Goal: Task Accomplishment & Management: Manage account settings

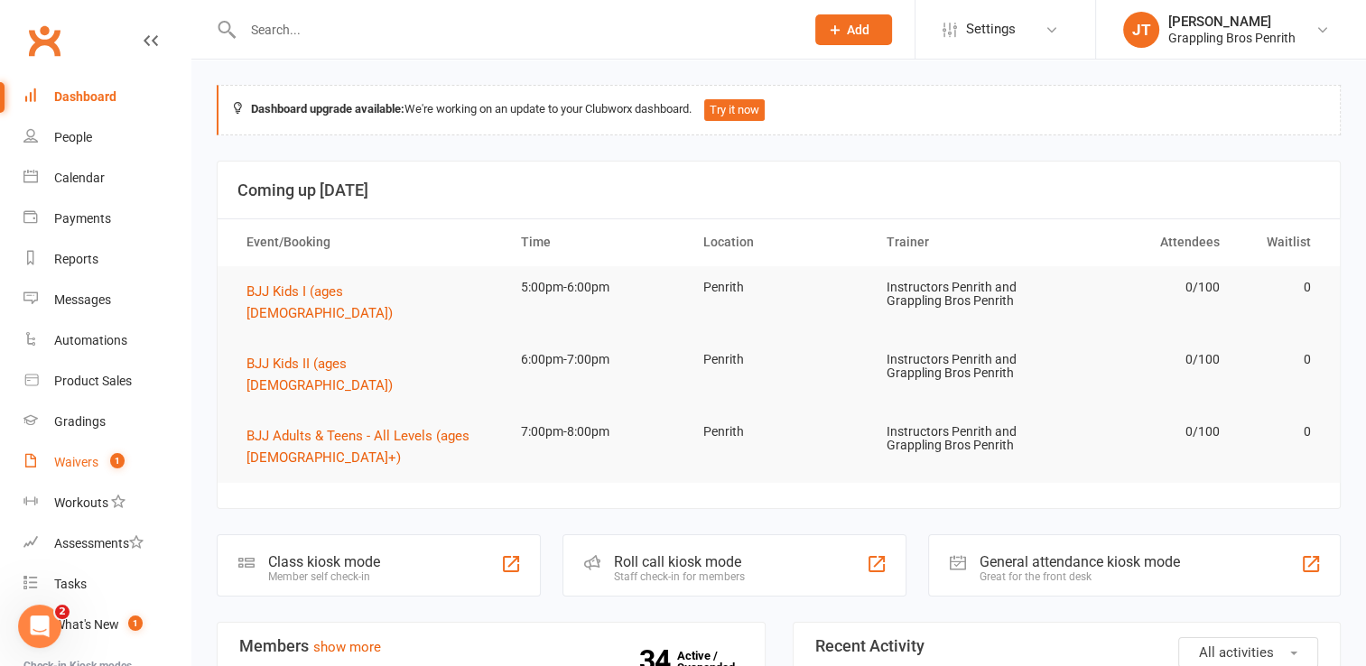
click at [97, 462] on div "Waivers" at bounding box center [76, 462] width 44 height 14
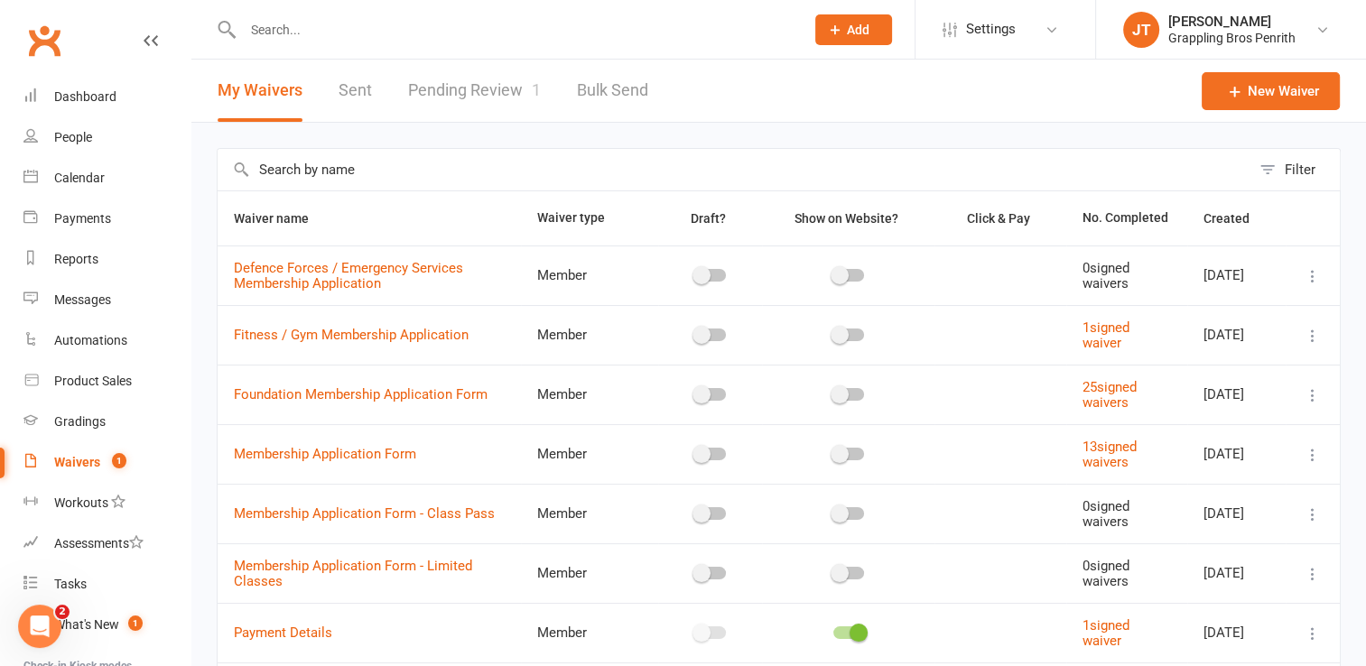
click at [515, 91] on link "Pending Review 1" at bounding box center [474, 91] width 133 height 62
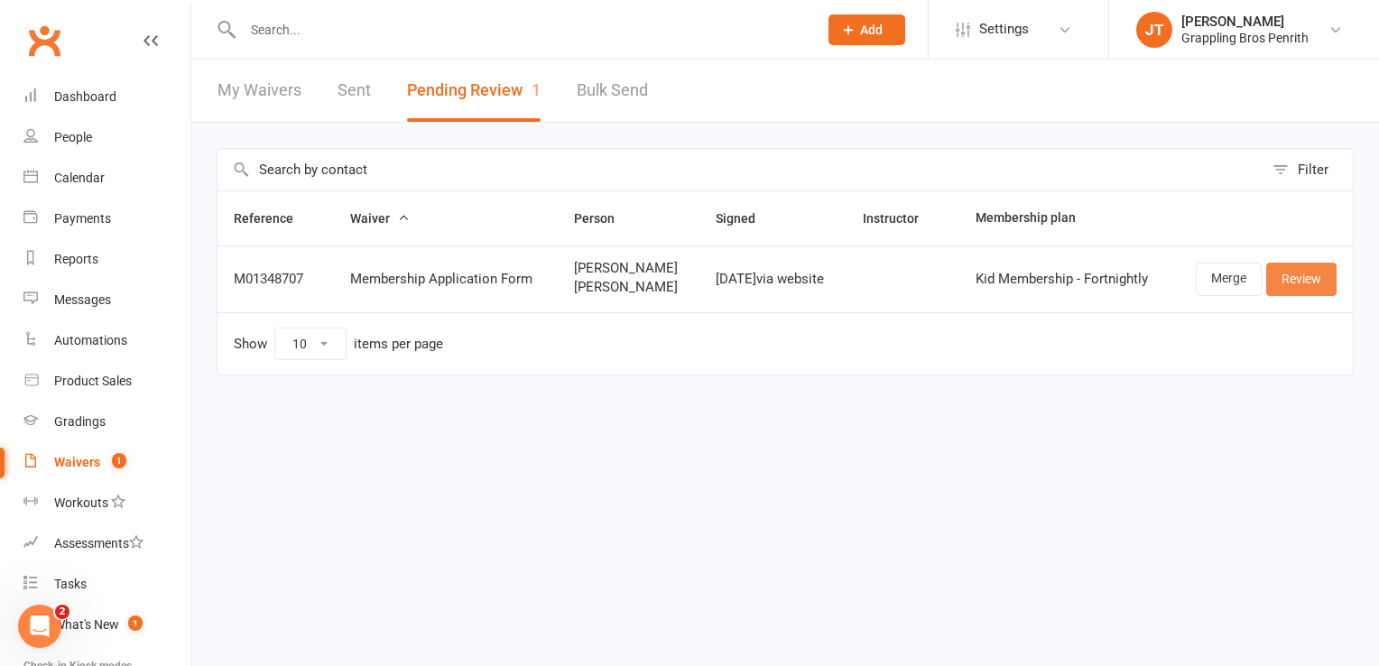
click at [1303, 283] on link "Review" at bounding box center [1301, 279] width 70 height 32
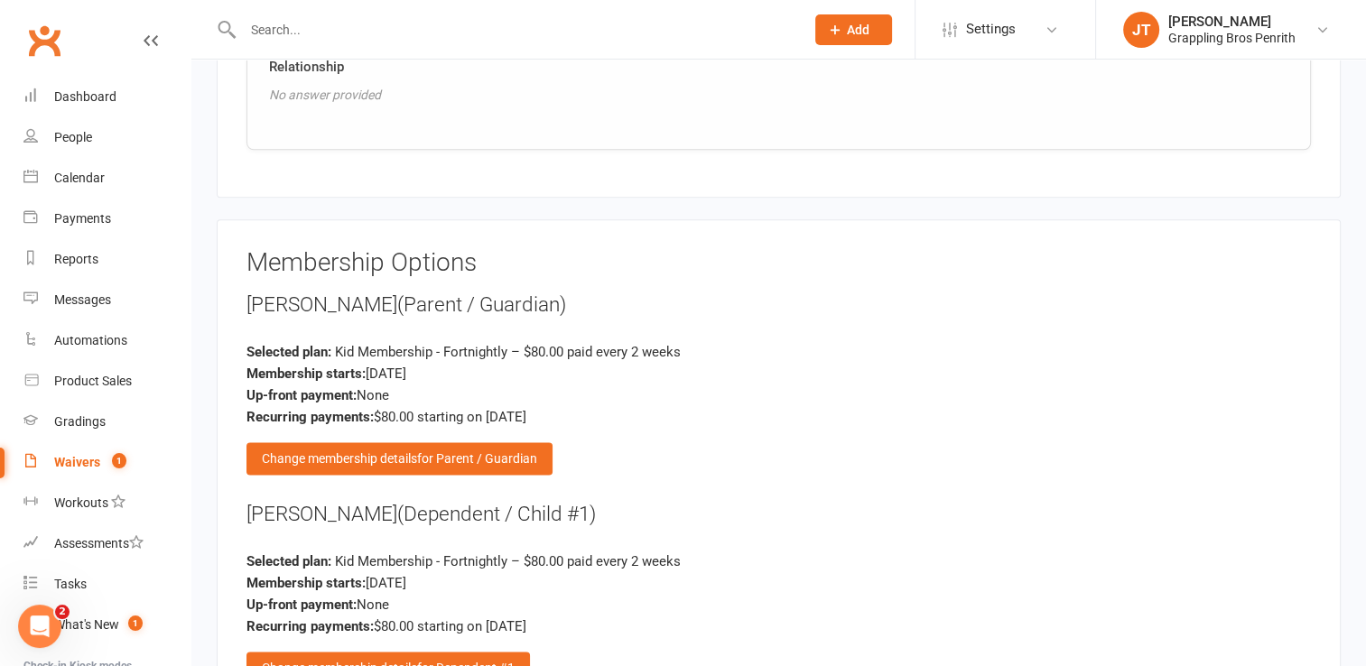
scroll to position [2286, 0]
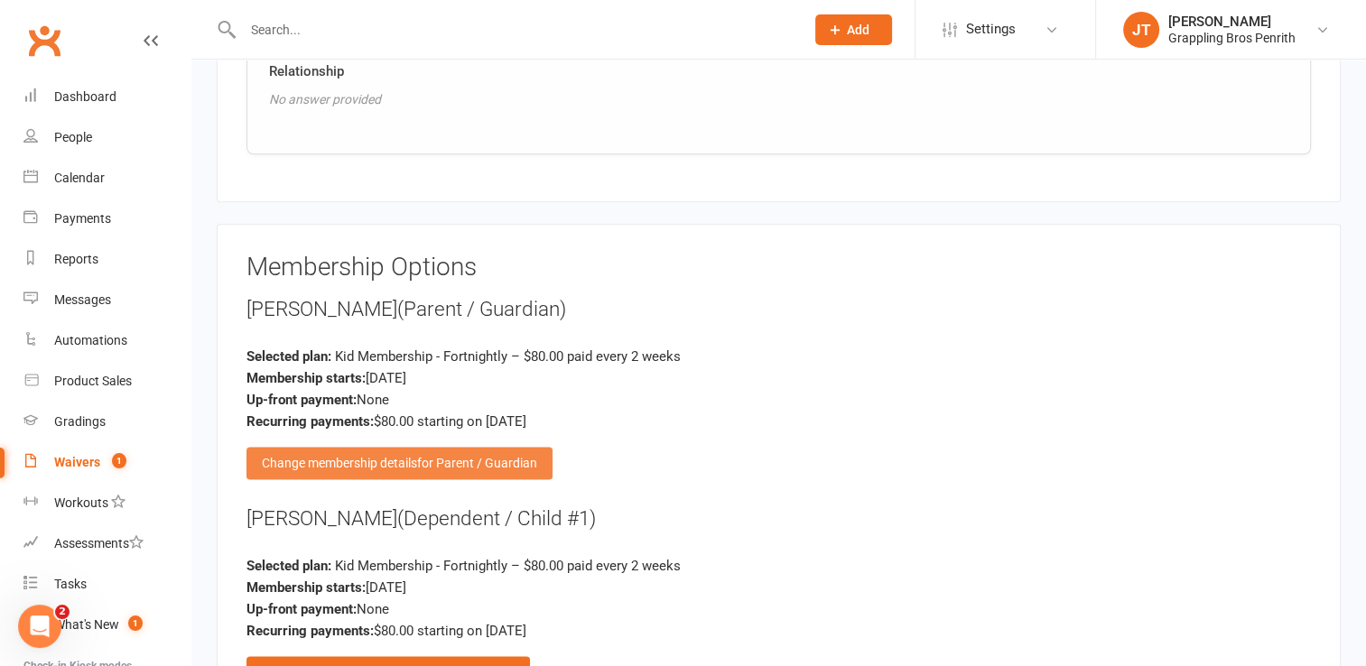
click at [520, 460] on div "Change membership details for Parent / Guardian" at bounding box center [399, 463] width 306 height 32
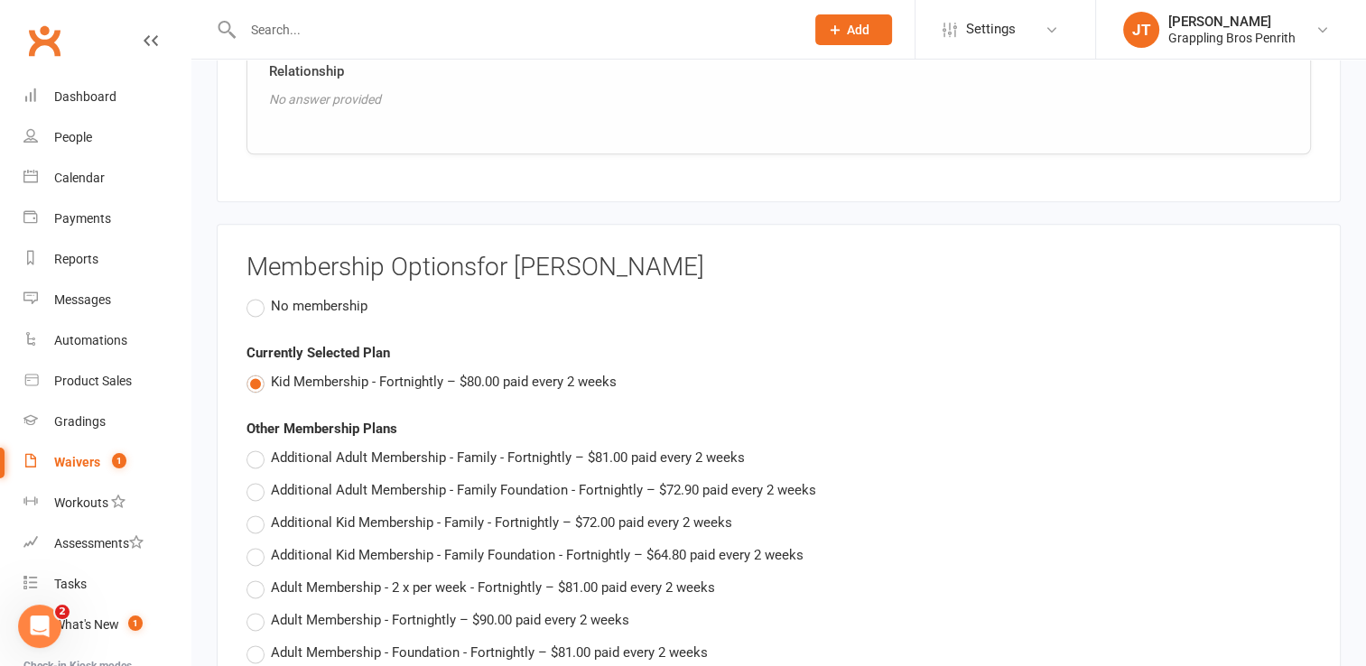
click at [293, 302] on span "No membership" at bounding box center [319, 304] width 97 height 19
click at [258, 295] on input "No membership" at bounding box center [252, 295] width 12 height 0
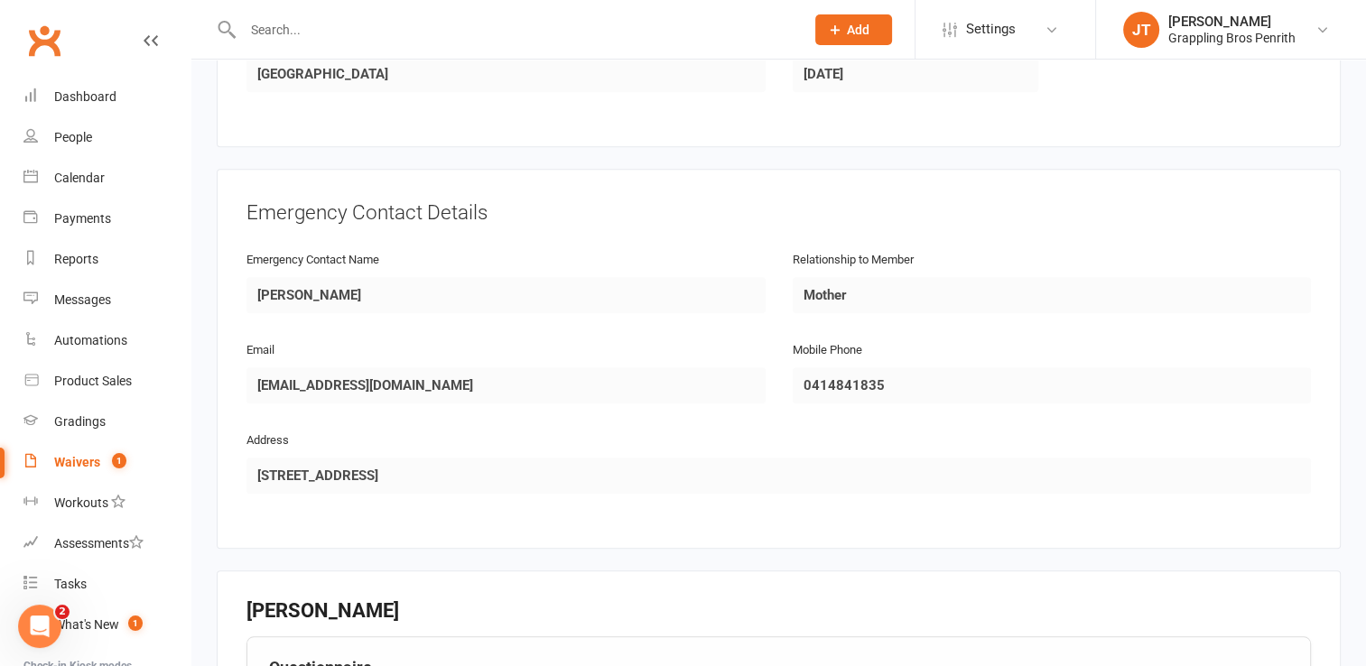
scroll to position [1453, 0]
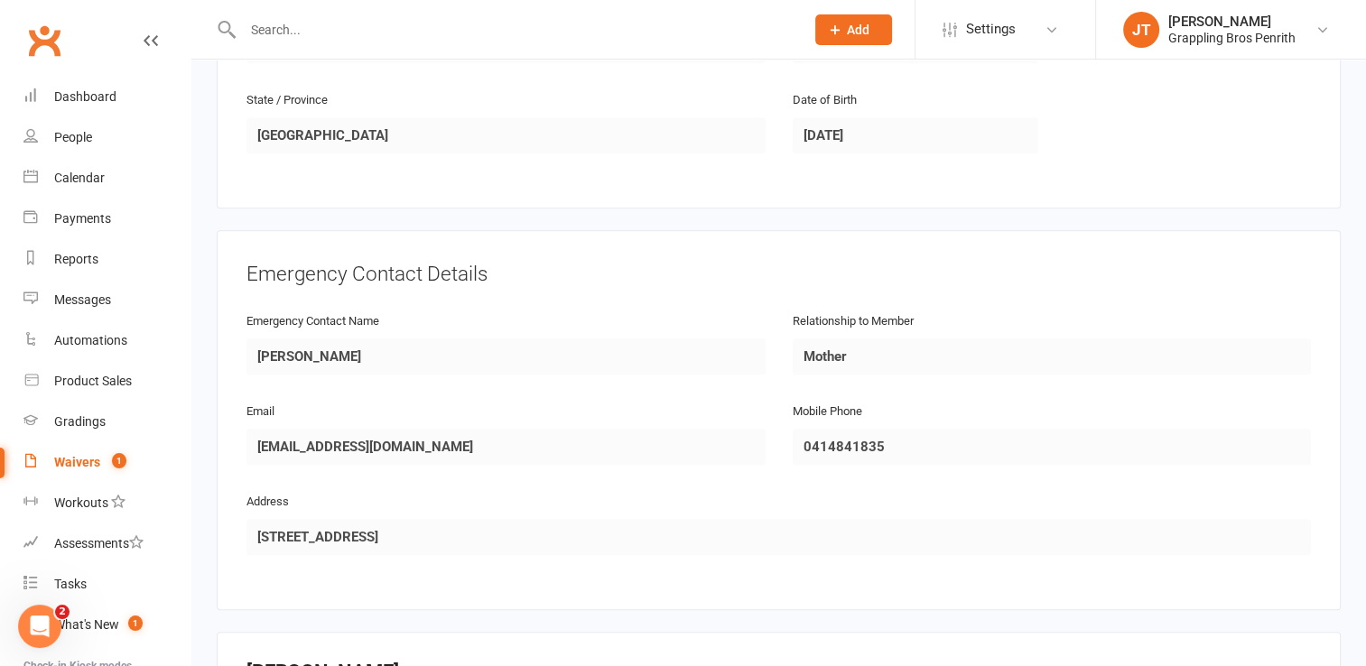
click at [1355, 284] on div "Smart Forms & Waivers Back Grappling Bros Penrith 12043199641 p: 0451664388 [EM…" at bounding box center [778, 610] width 1174 height 4008
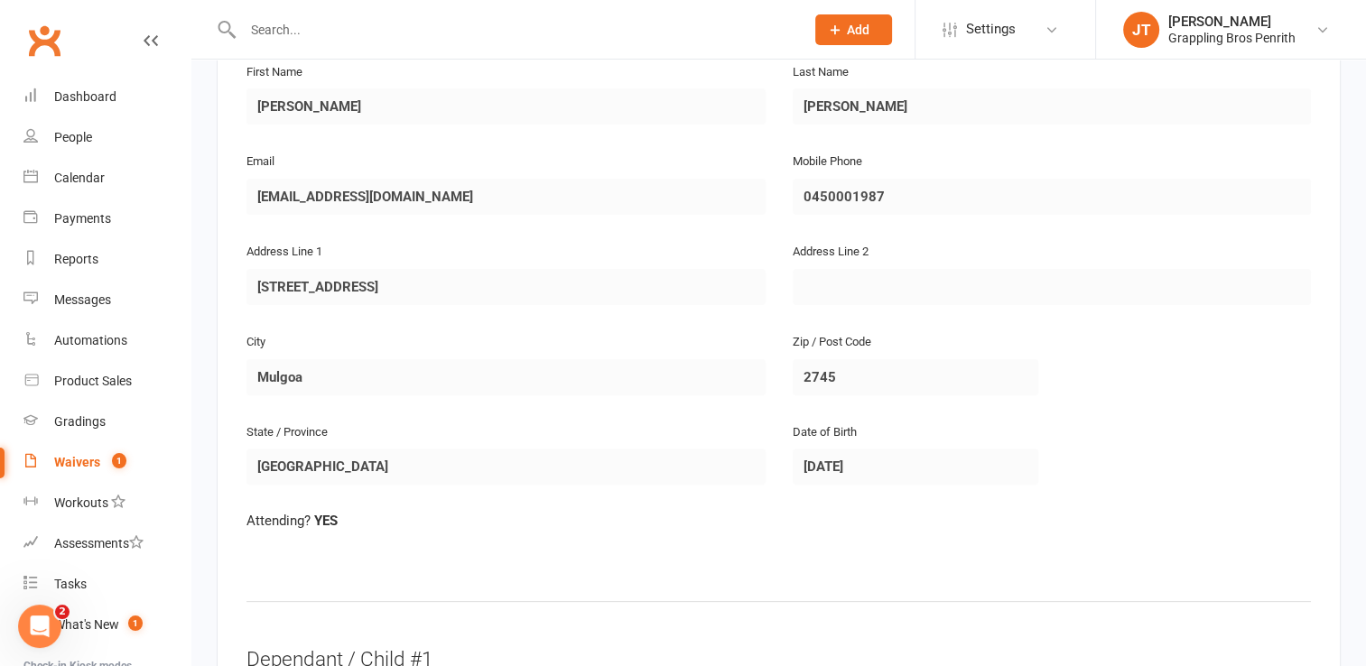
scroll to position [348, 0]
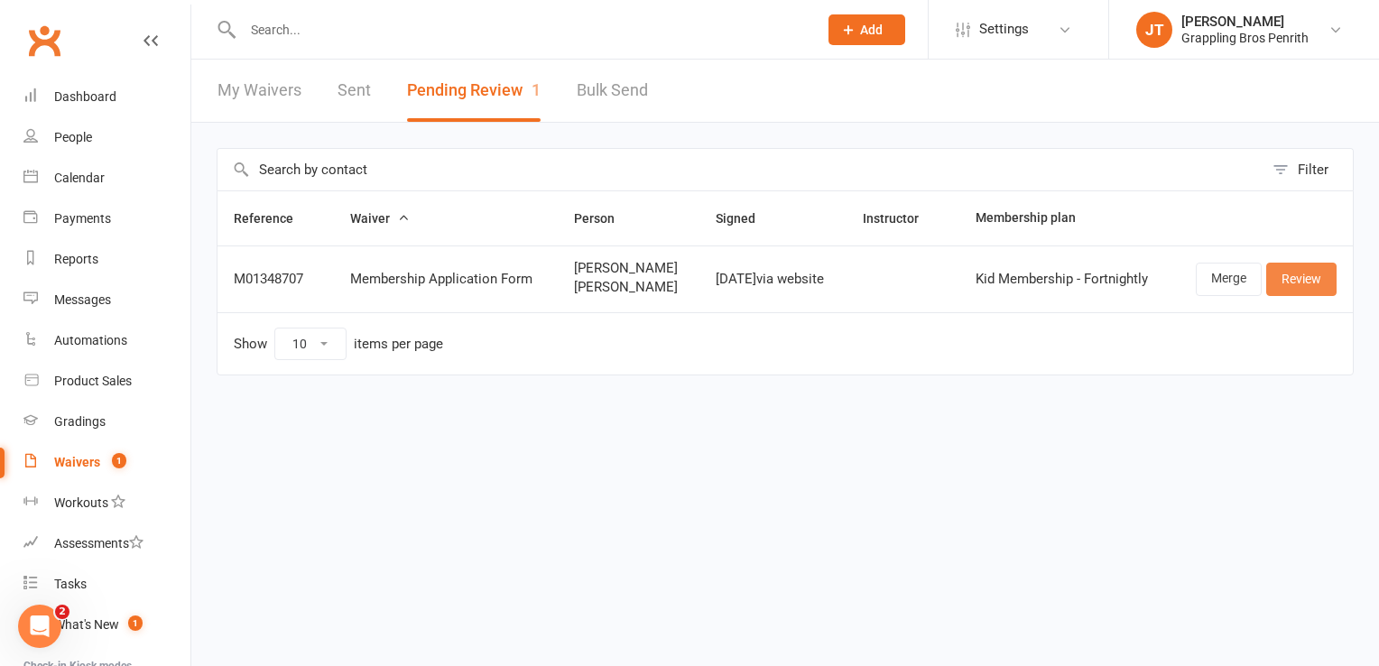
click at [1308, 273] on link "Review" at bounding box center [1301, 279] width 70 height 32
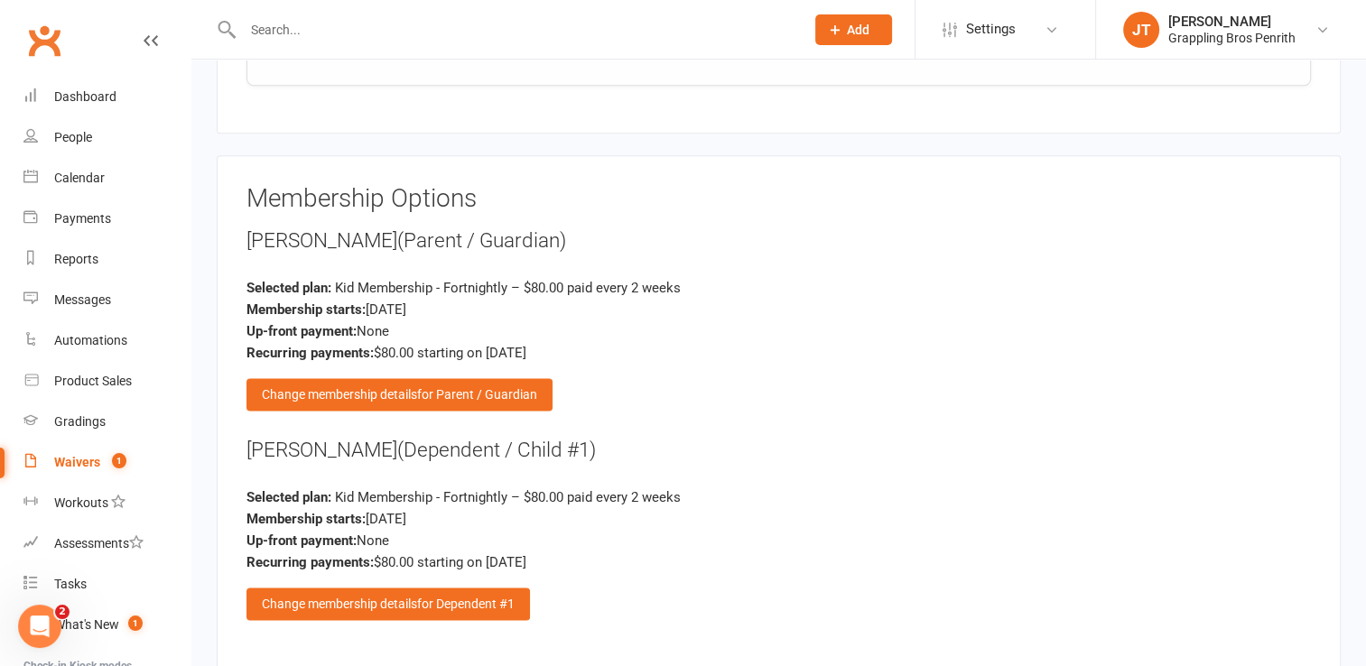
scroll to position [2367, 0]
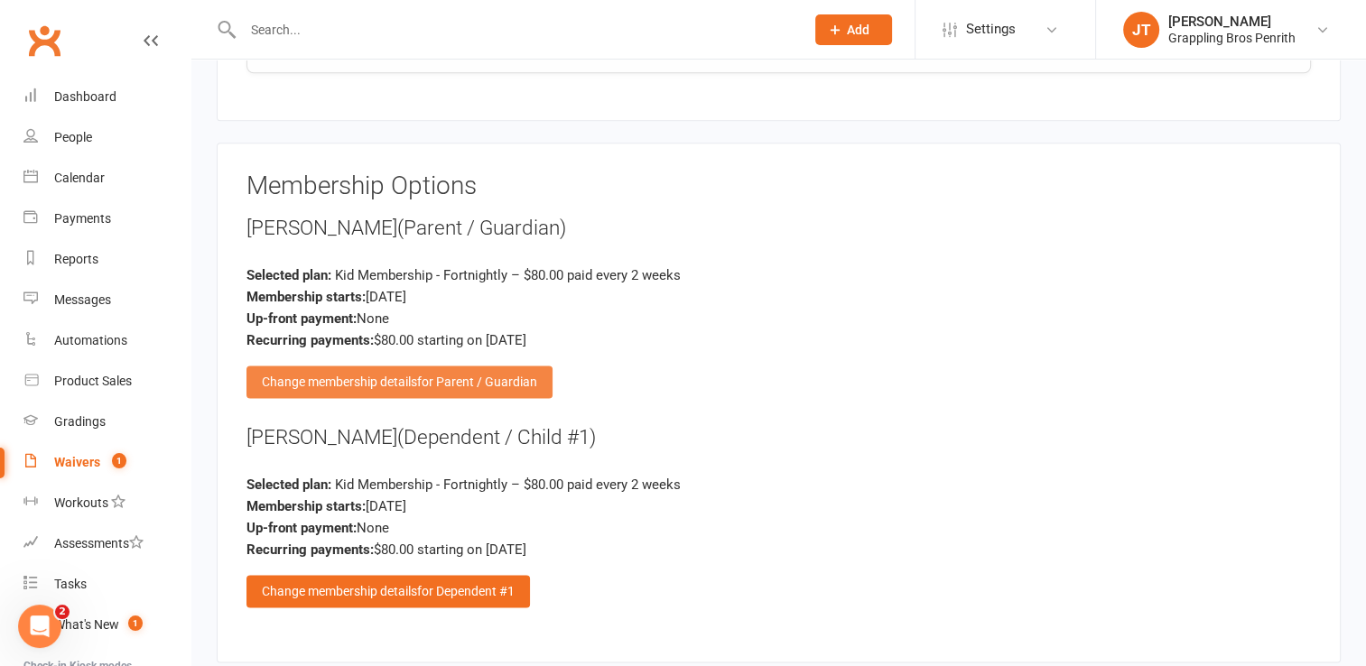
click at [449, 380] on div "Change membership details for Parent / Guardian" at bounding box center [399, 382] width 306 height 32
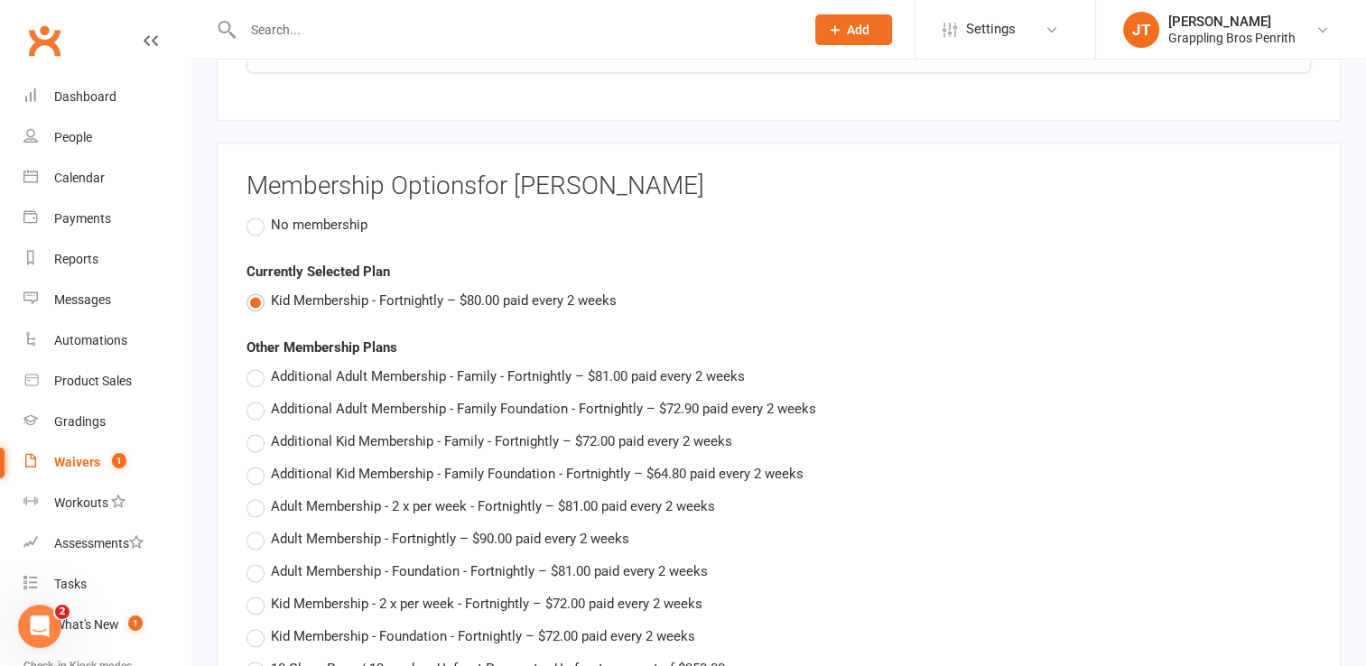
click at [260, 215] on label "No membership" at bounding box center [306, 225] width 121 height 22
click at [258, 214] on input "No membership" at bounding box center [252, 214] width 12 height 0
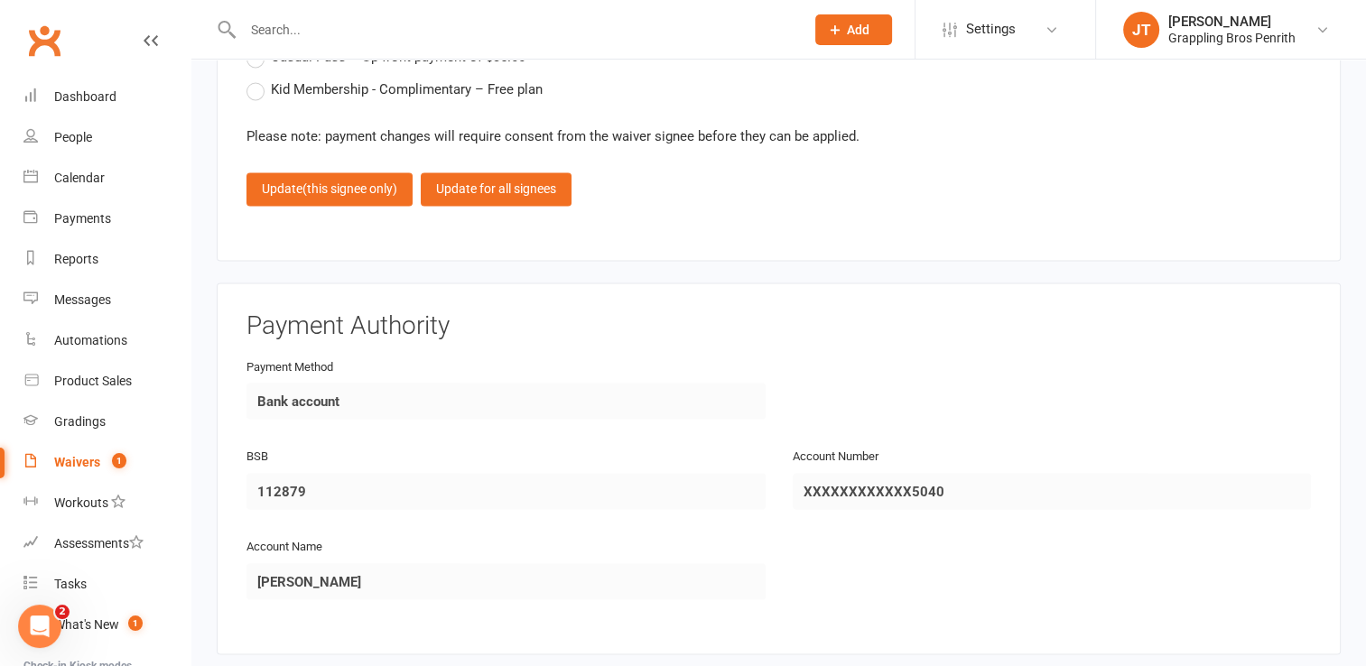
scroll to position [3081, 0]
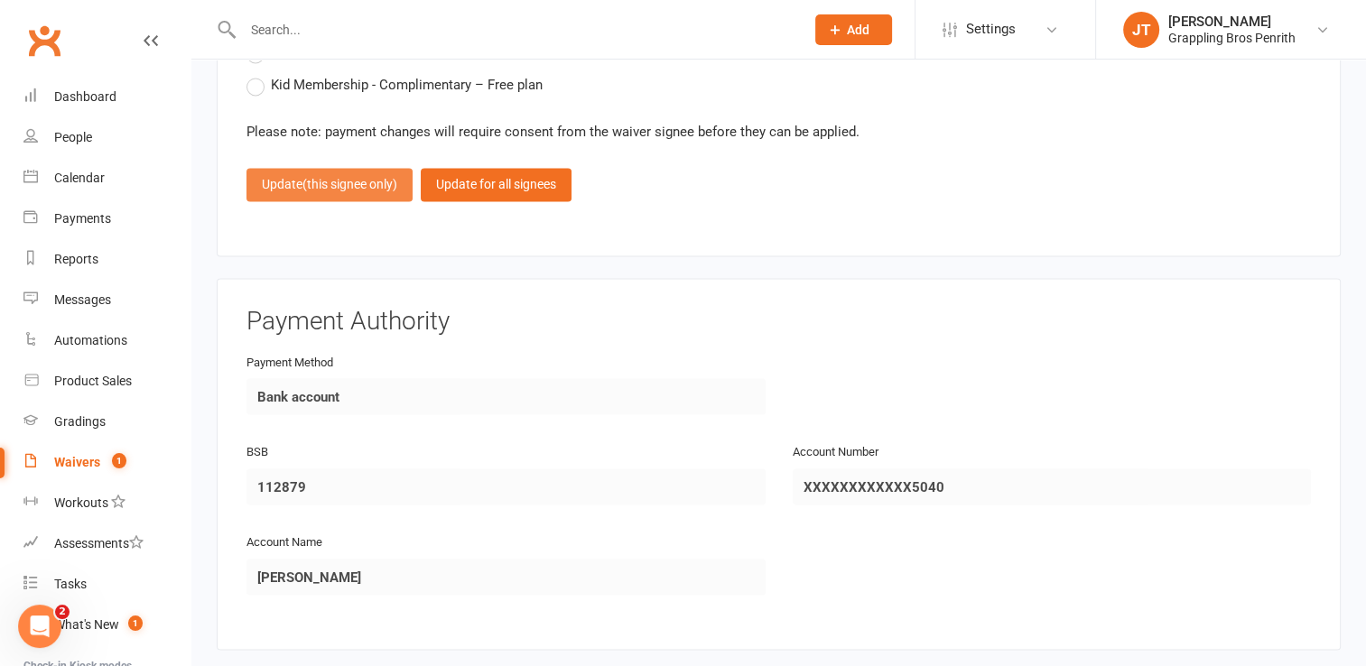
click at [335, 181] on span "(this signee only)" at bounding box center [349, 184] width 95 height 14
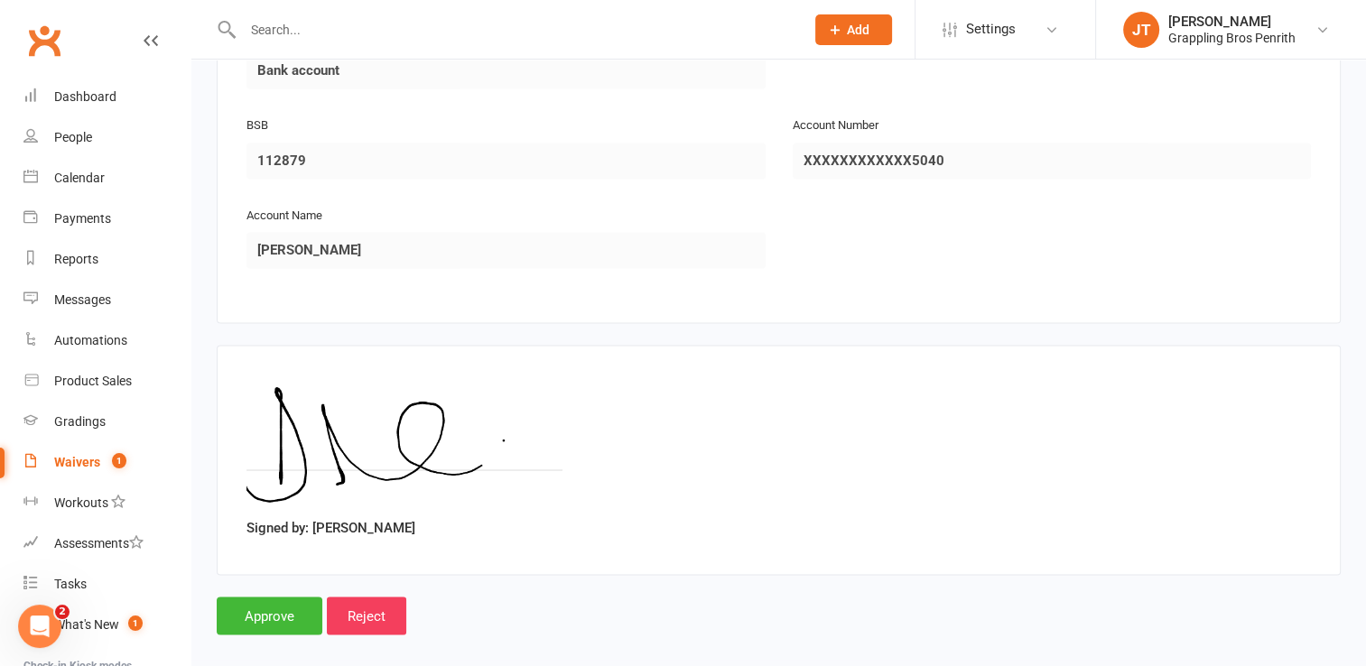
scroll to position [3039, 0]
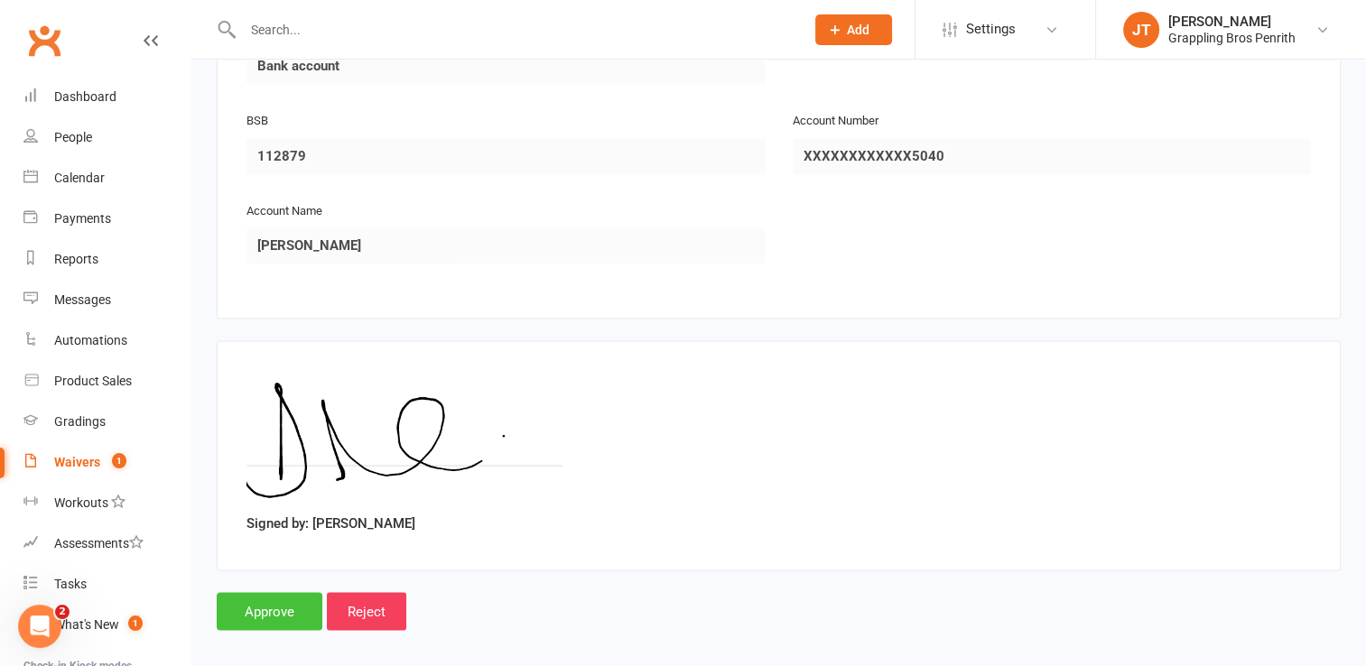
click at [286, 613] on input "Approve" at bounding box center [270, 611] width 106 height 38
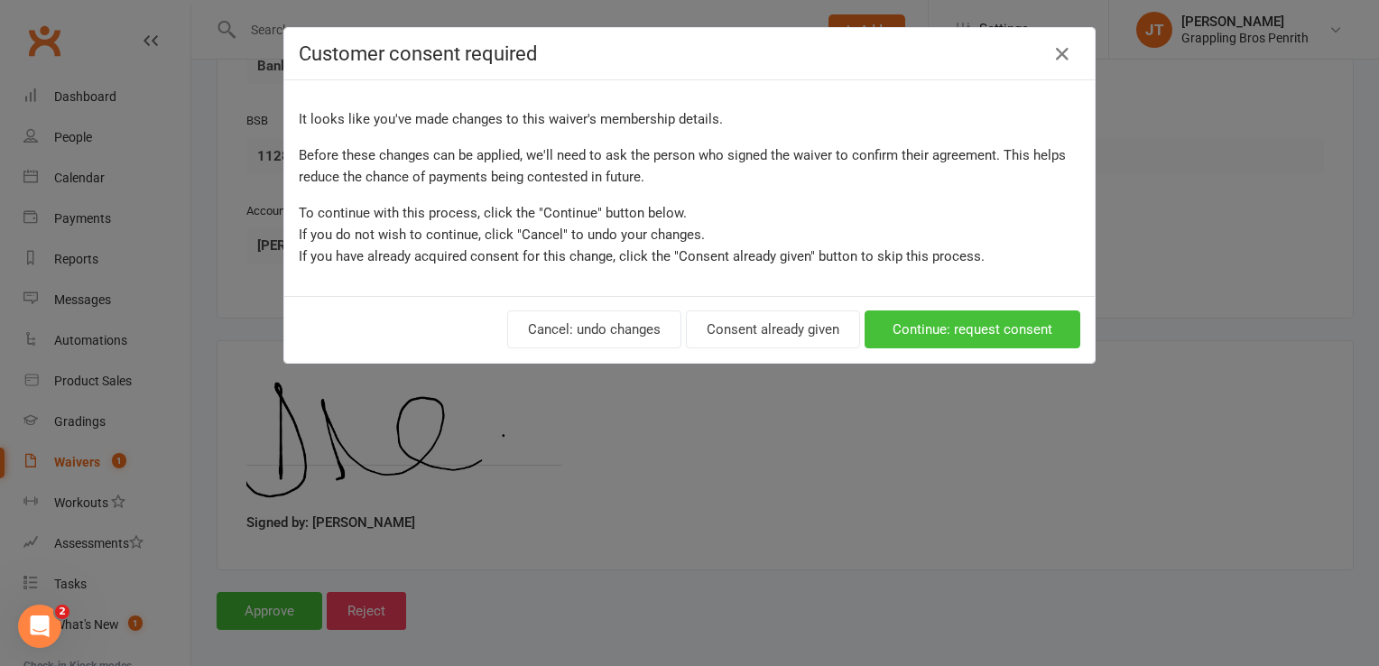
click at [959, 332] on button "Continue: request consent" at bounding box center [973, 330] width 216 height 38
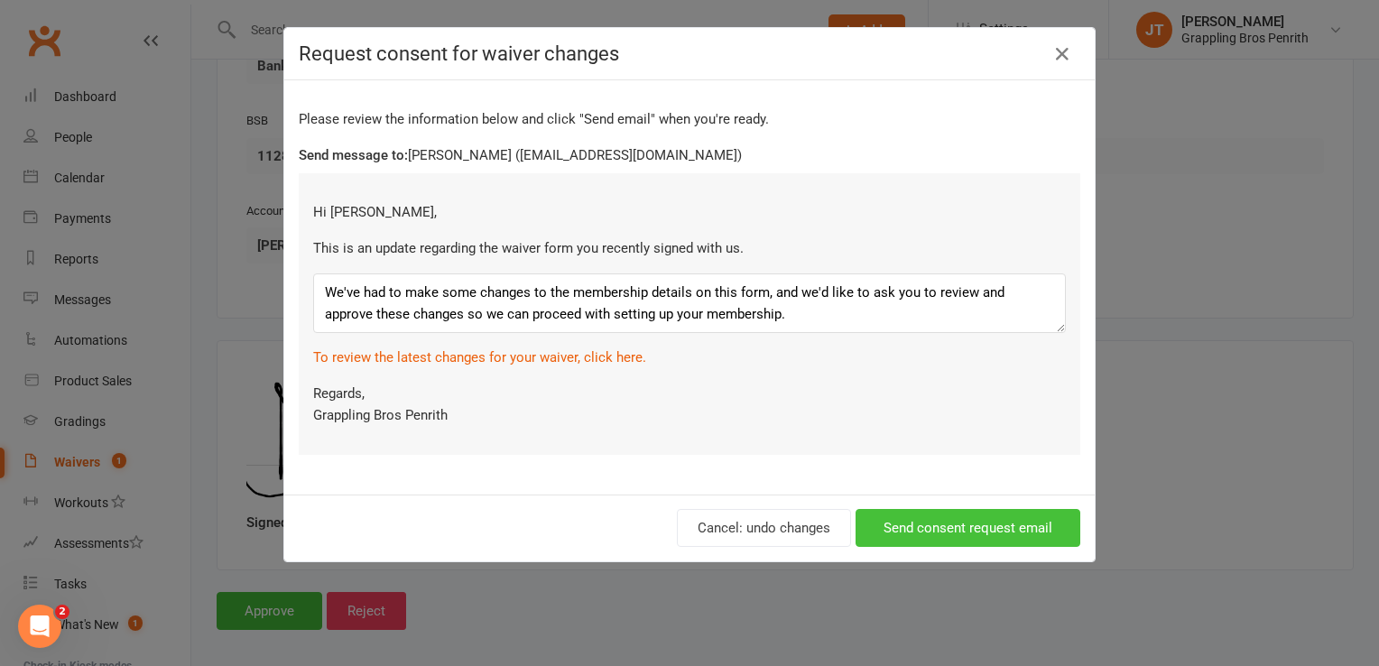
click at [945, 521] on button "Send consent request email" at bounding box center [968, 528] width 225 height 38
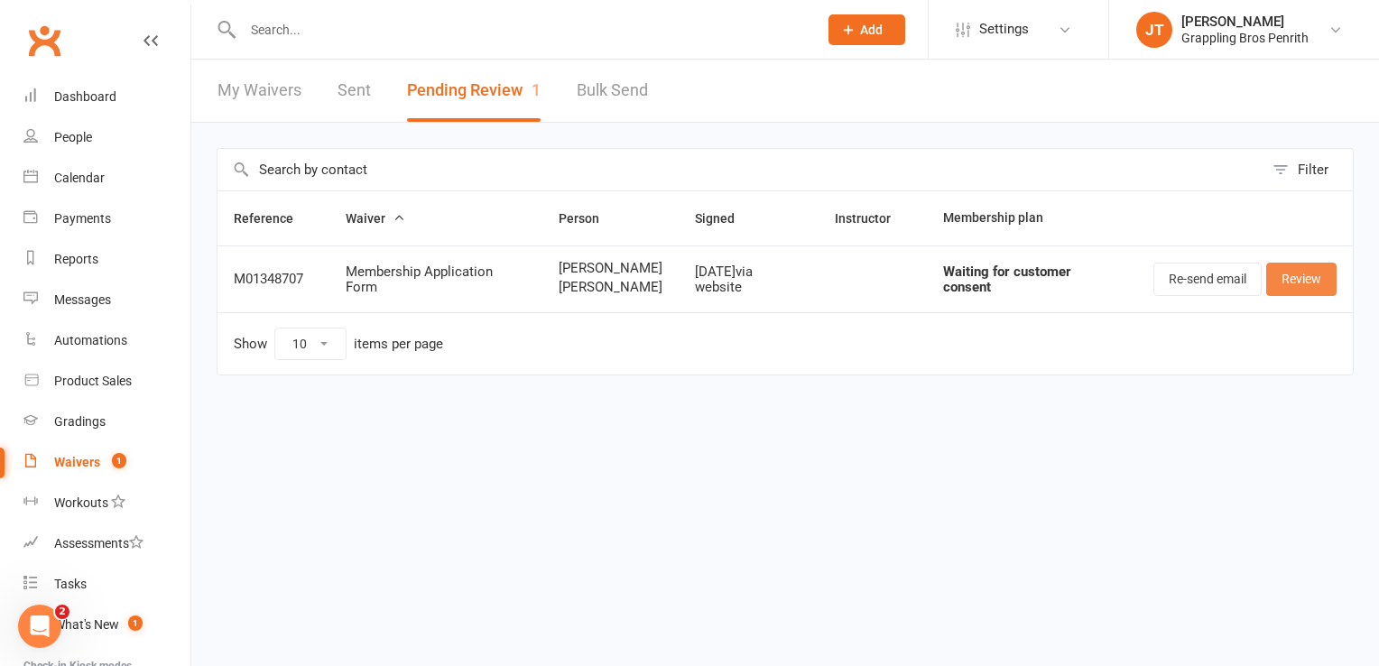
click at [1281, 290] on link "Review" at bounding box center [1301, 279] width 70 height 32
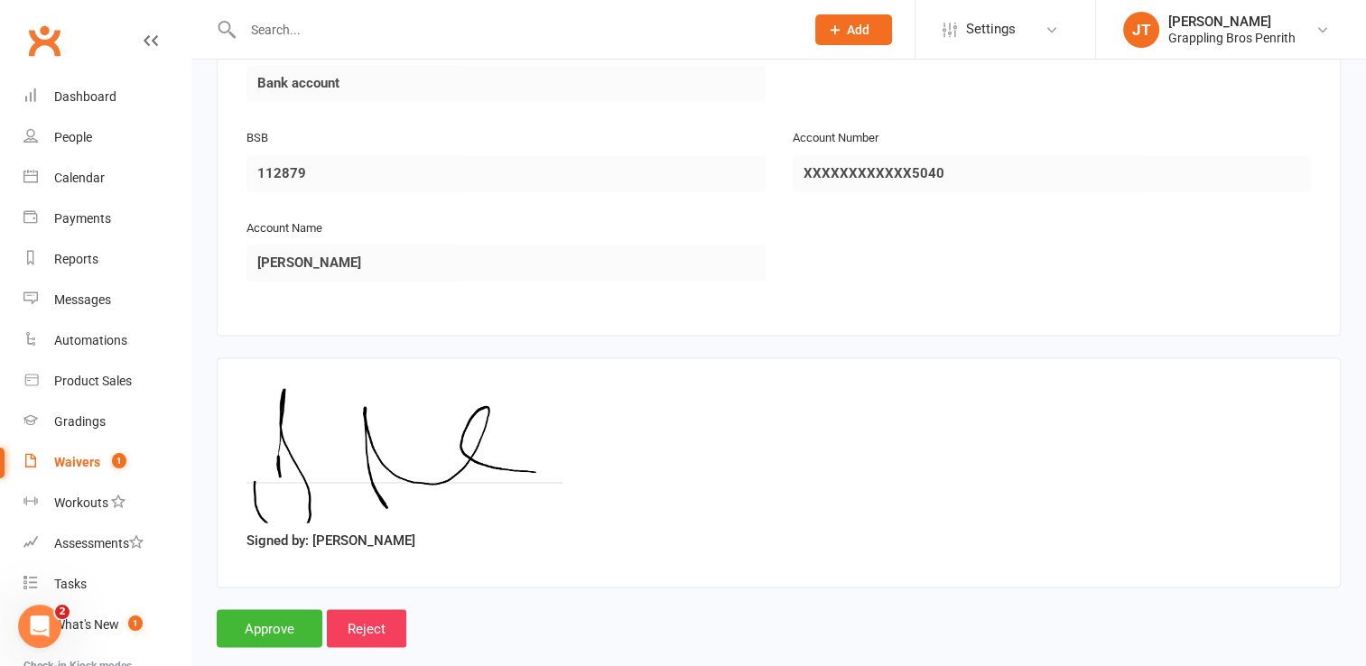
scroll to position [3128, 0]
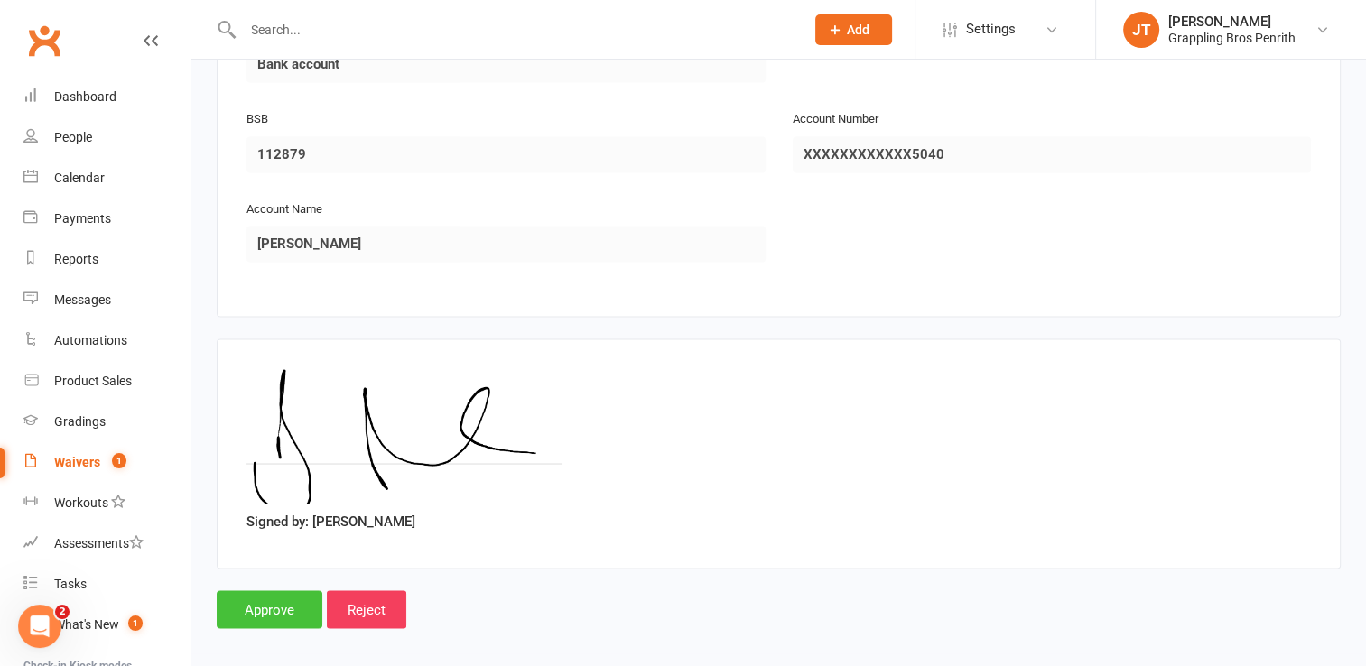
click at [308, 608] on input "Approve" at bounding box center [270, 609] width 106 height 38
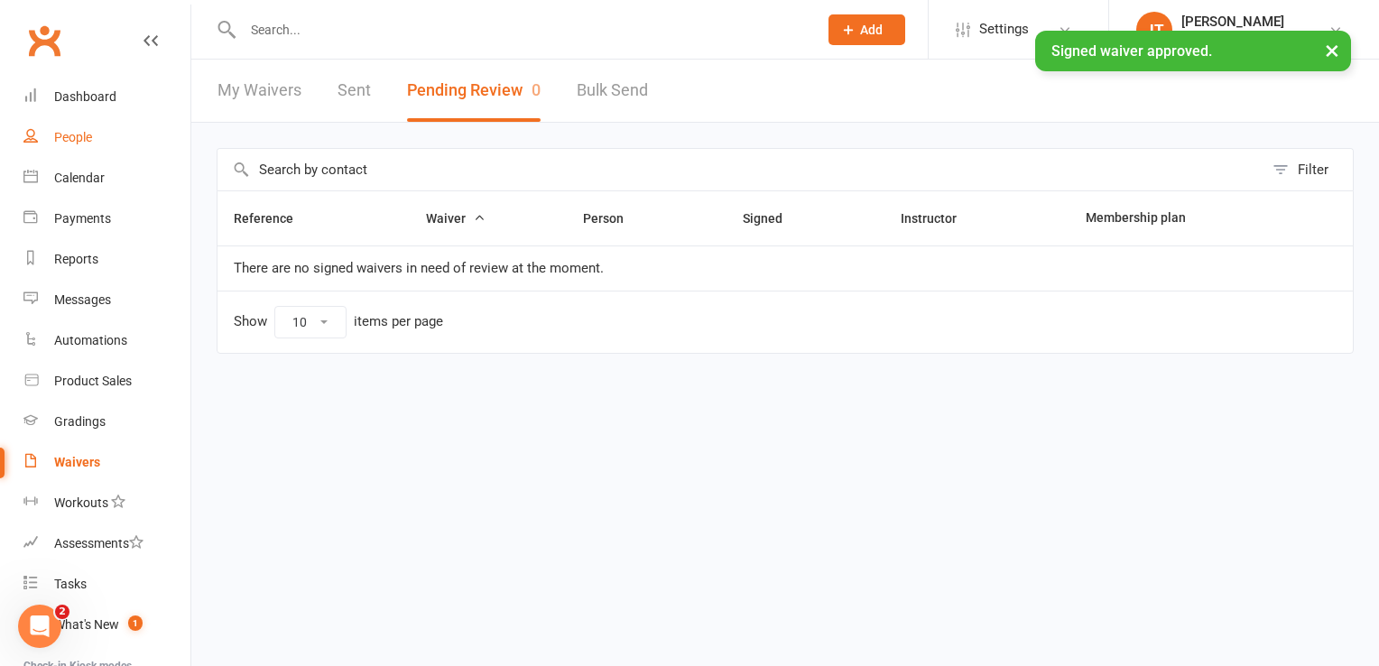
click at [115, 128] on link "People" at bounding box center [106, 137] width 167 height 41
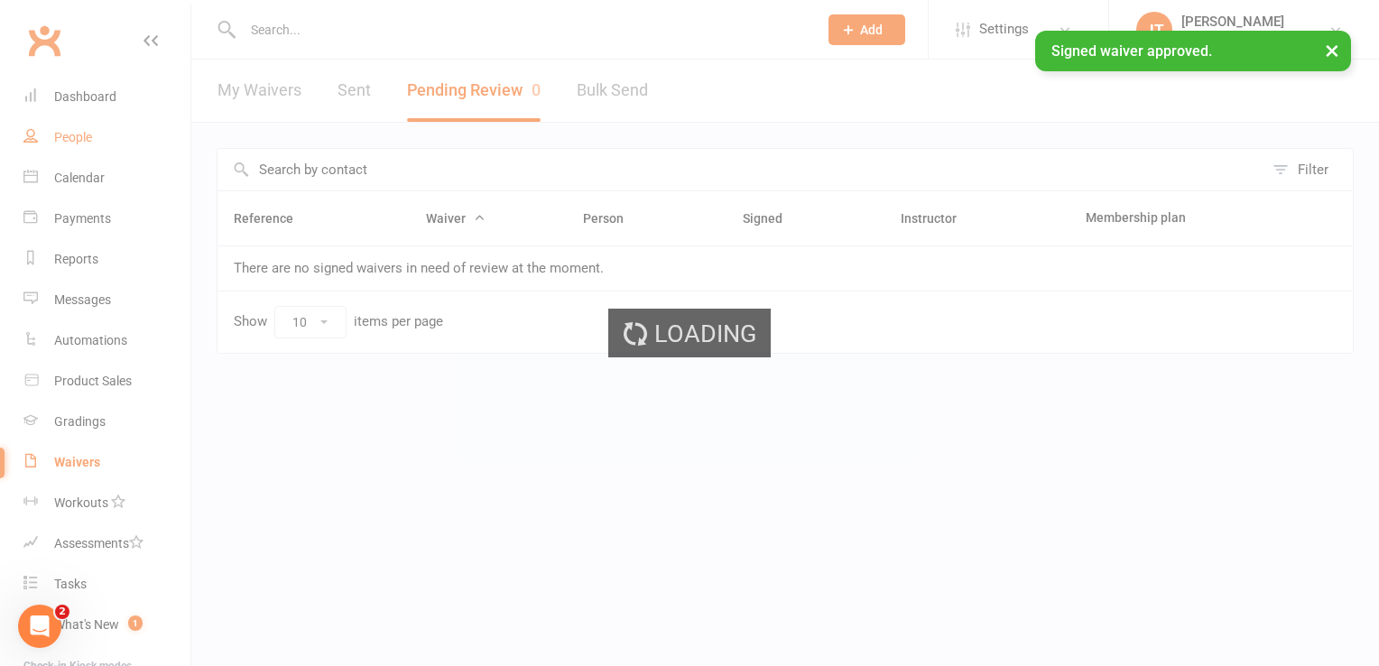
select select "50"
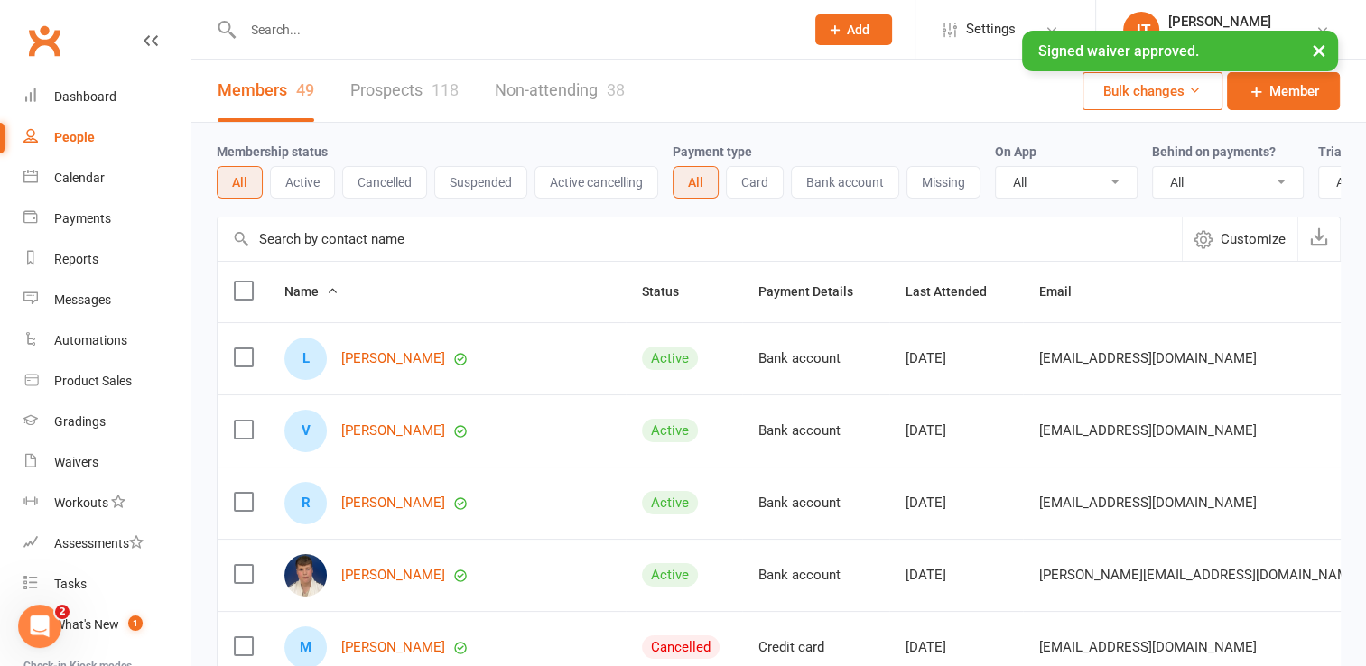
click at [369, 89] on link "Prospects 118" at bounding box center [404, 91] width 108 height 62
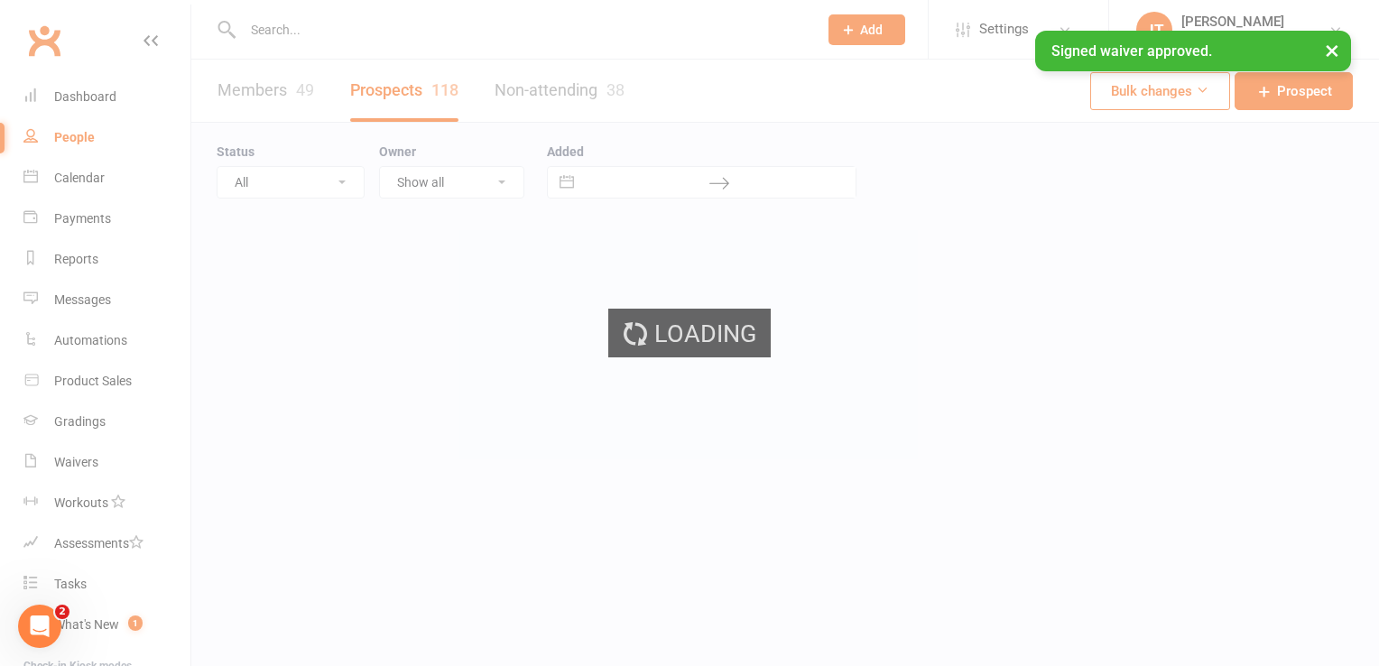
select select "50"
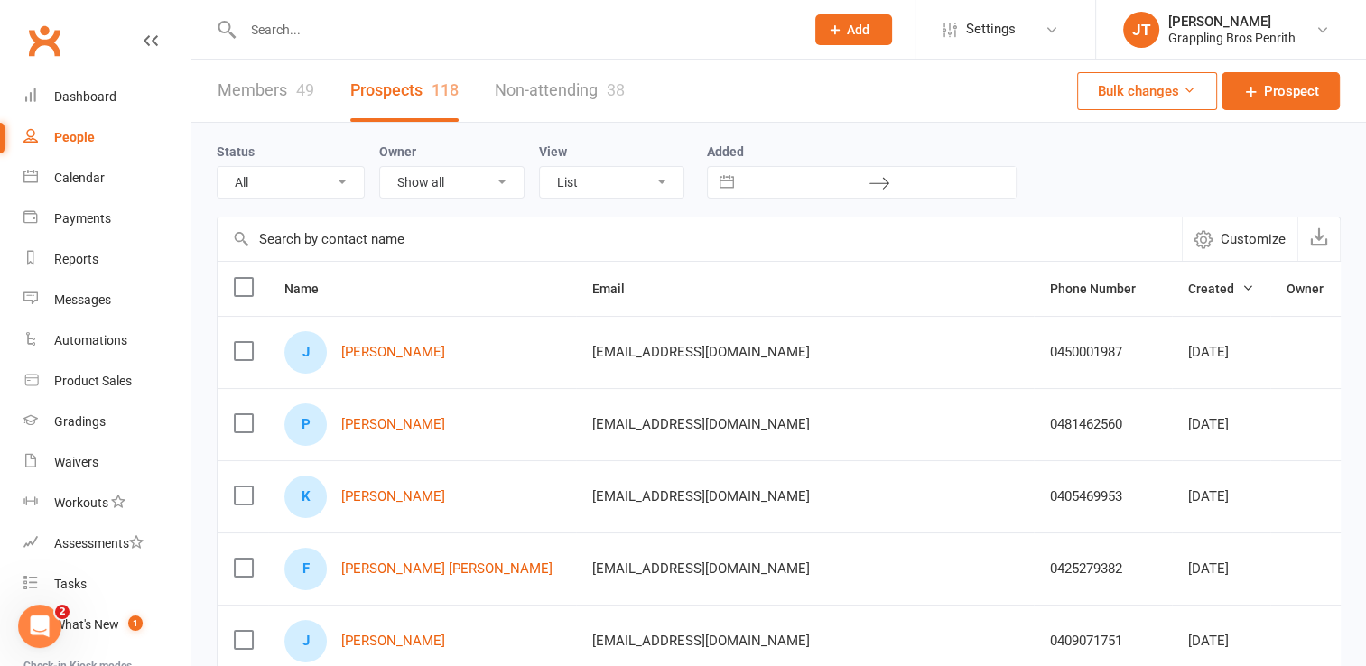
click at [294, 75] on link "Members 49" at bounding box center [266, 91] width 97 height 62
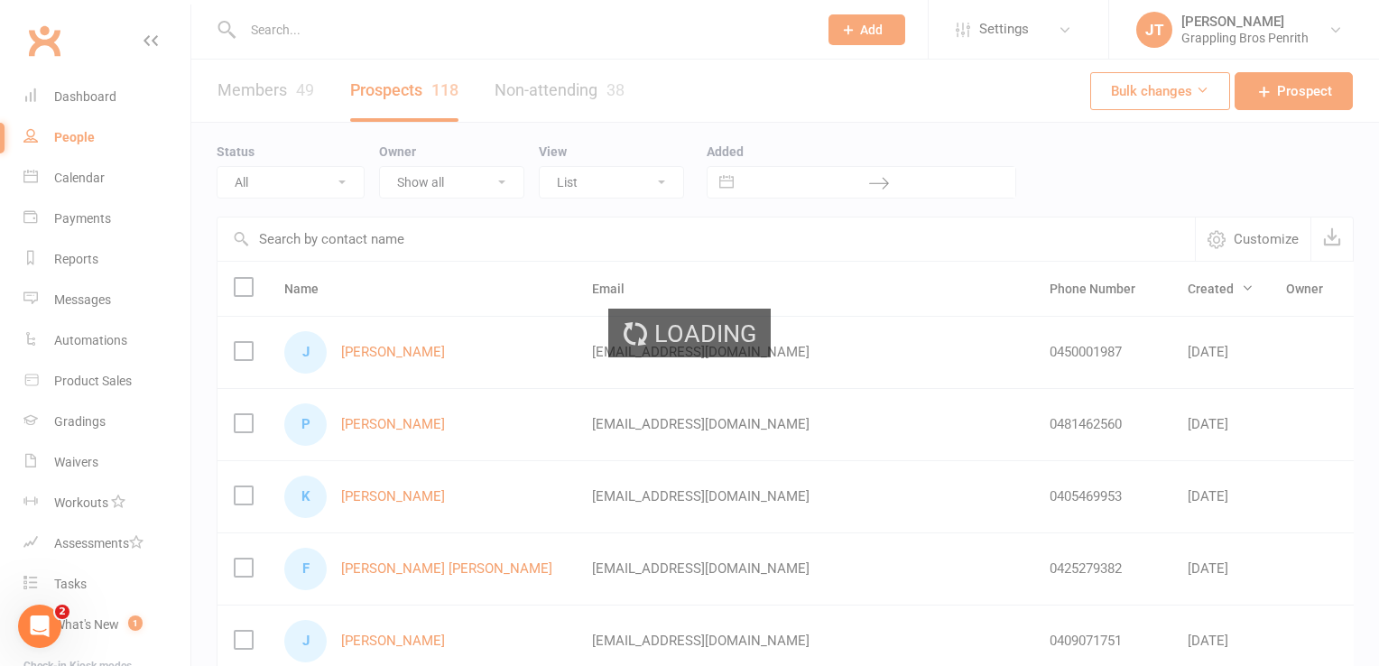
select select "50"
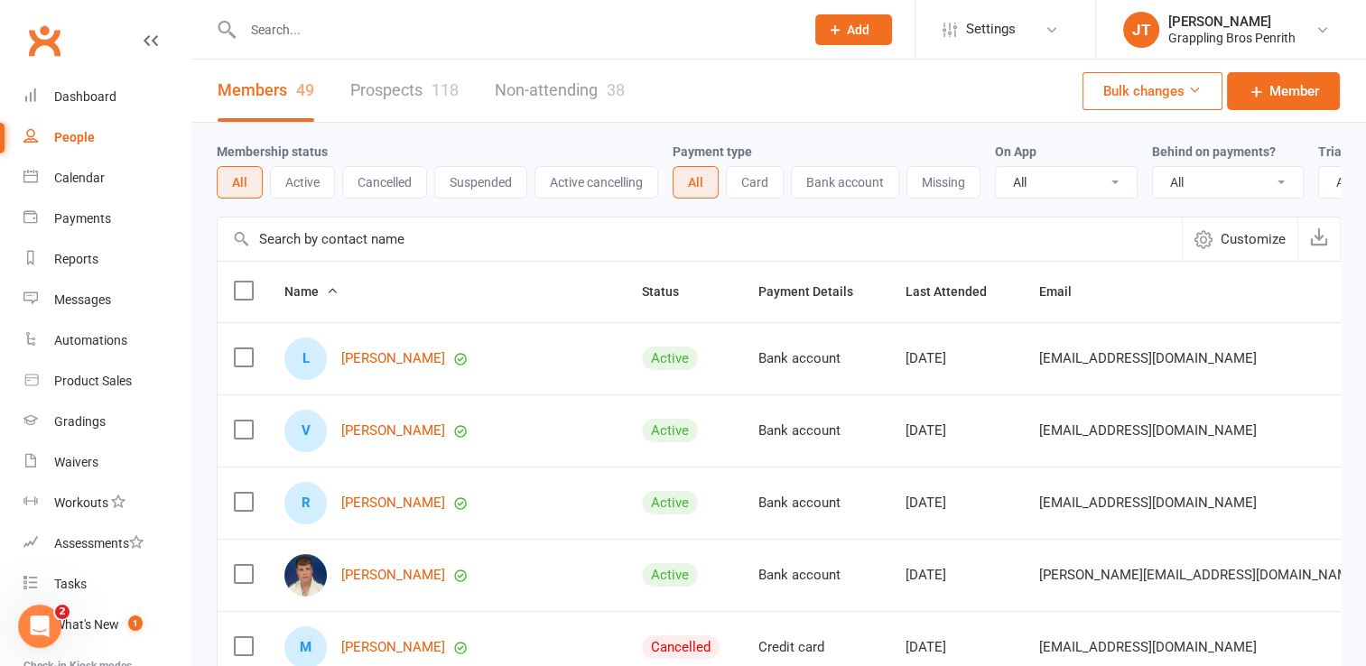
click at [320, 193] on button "Active" at bounding box center [302, 182] width 65 height 32
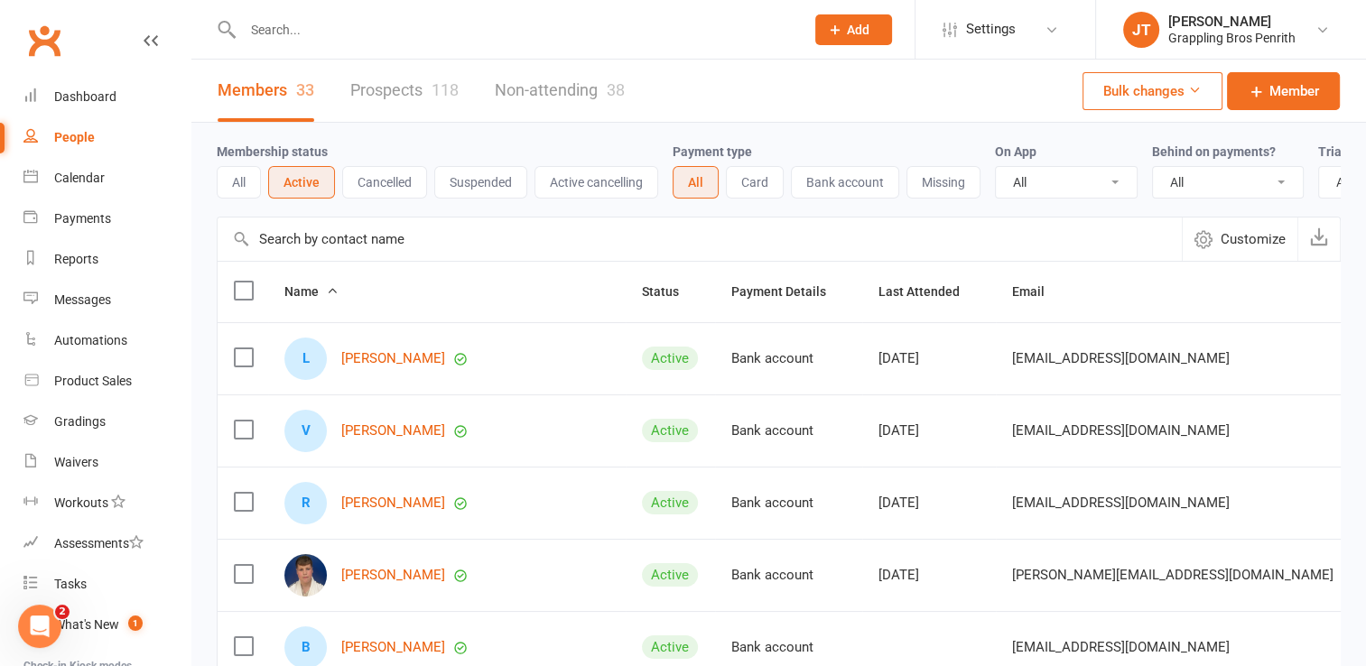
click at [425, 92] on link "Prospects 118" at bounding box center [404, 91] width 108 height 62
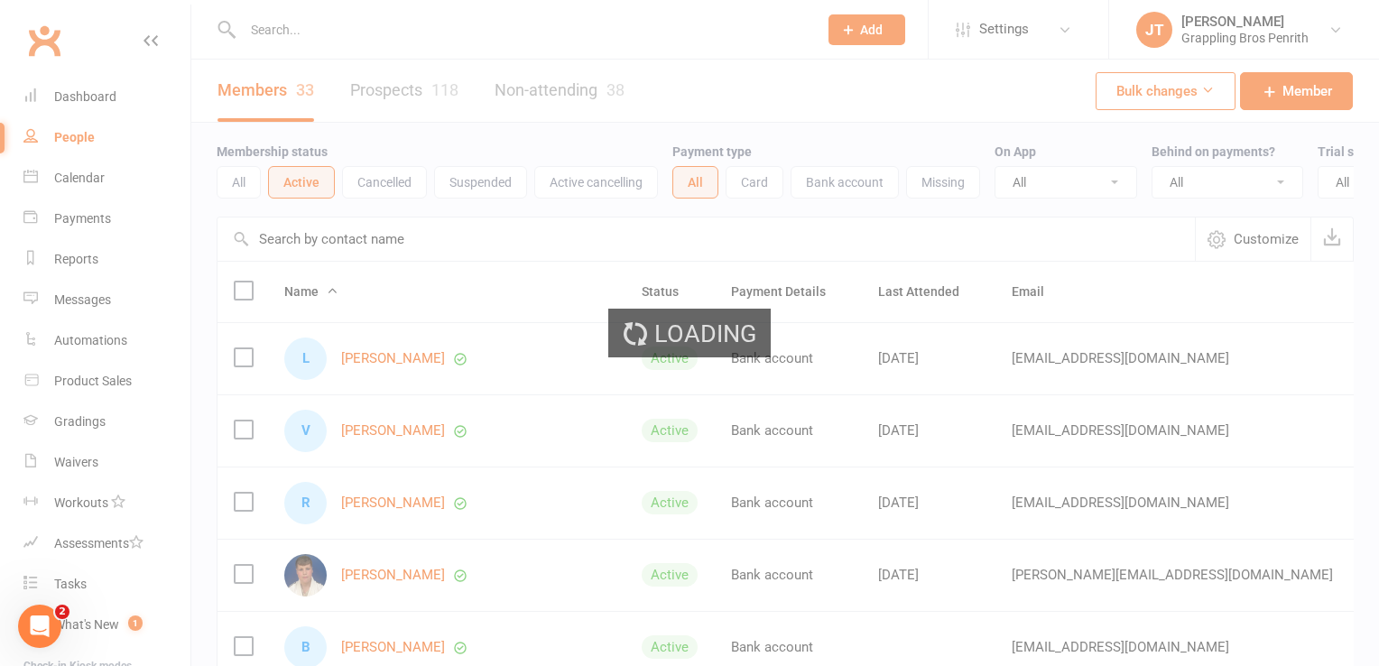
select select "50"
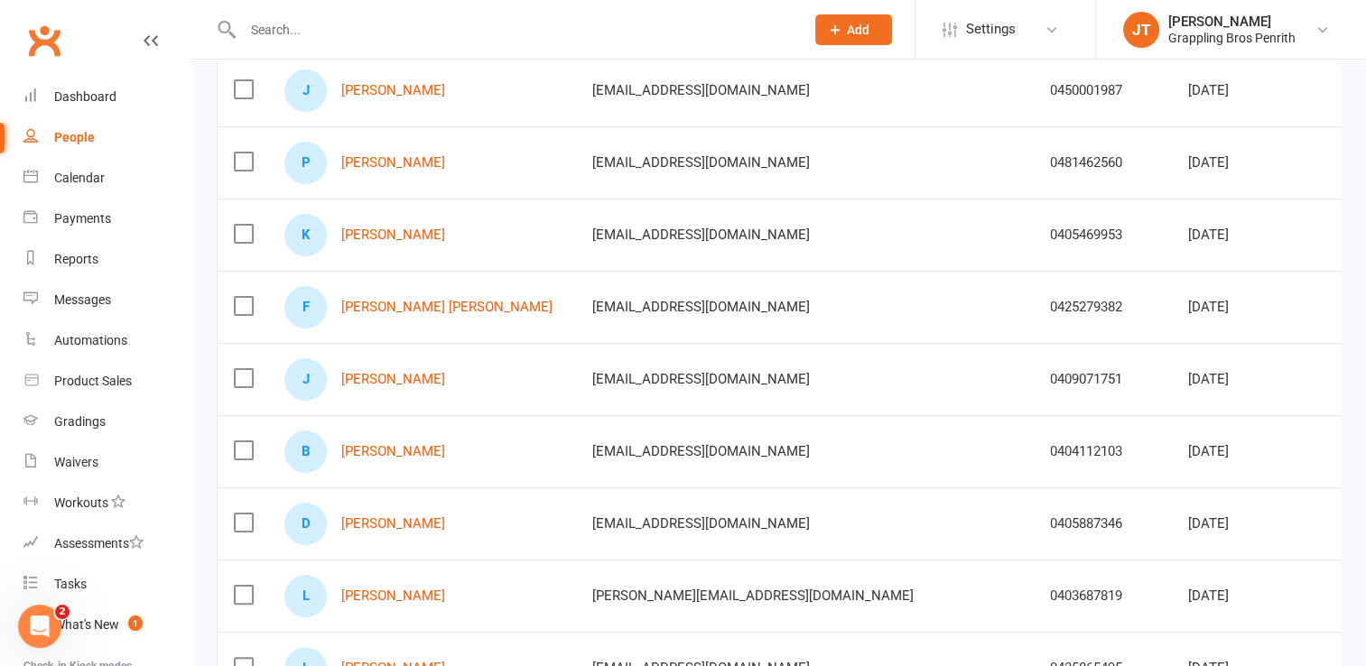
scroll to position [267, 0]
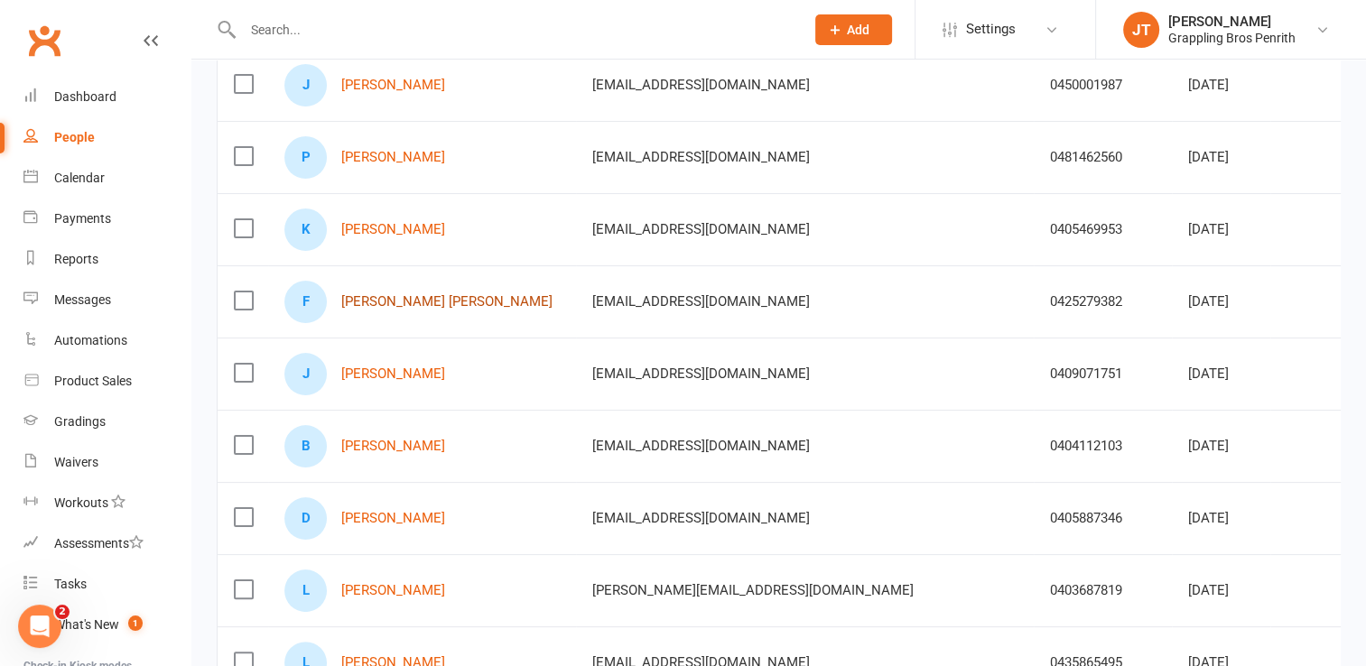
click at [397, 294] on link "[PERSON_NAME] [PERSON_NAME]" at bounding box center [446, 301] width 211 height 15
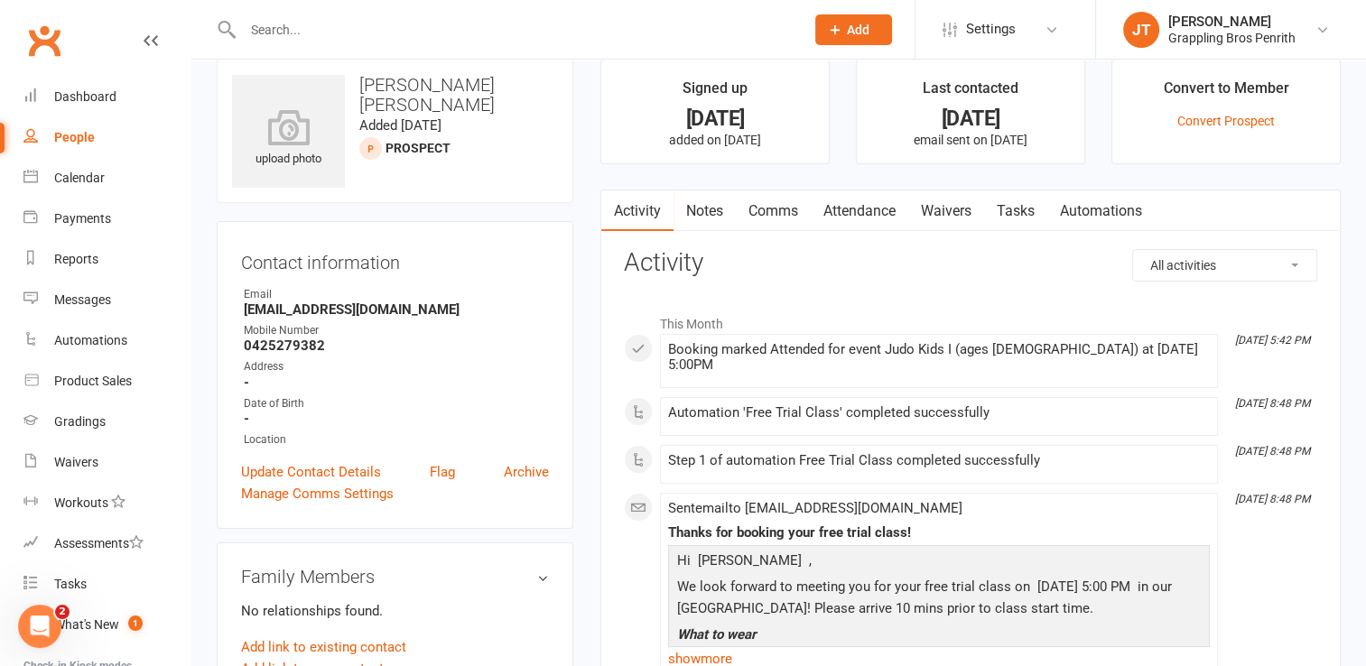
scroll to position [24, 0]
